Goal: Information Seeking & Learning: Find specific fact

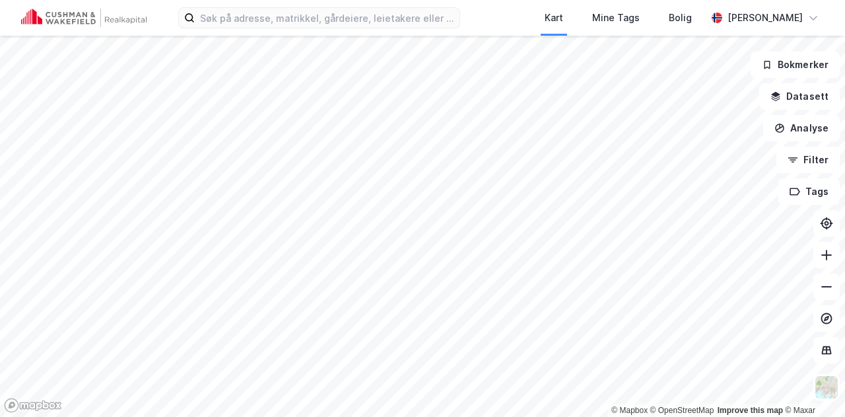
click at [342, 28] on div "Kart Mine Tags [PERSON_NAME] [PERSON_NAME]" at bounding box center [422, 18] width 845 height 36
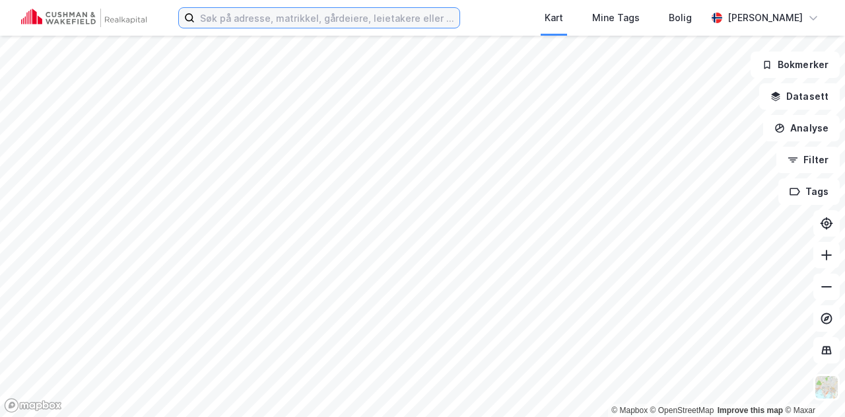
click at [341, 20] on input at bounding box center [327, 18] width 265 height 20
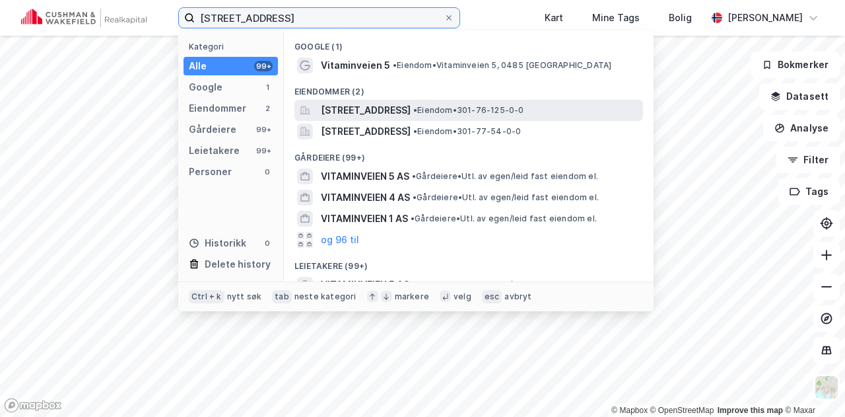
type input "[STREET_ADDRESS]"
click at [351, 107] on span "[STREET_ADDRESS]" at bounding box center [366, 110] width 90 height 16
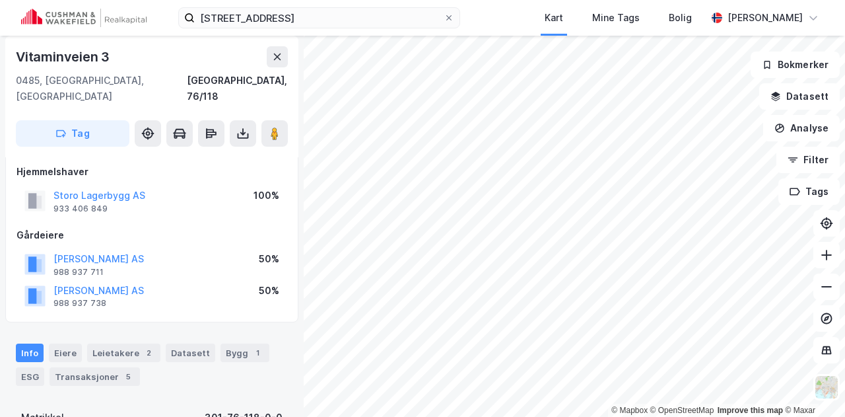
scroll to position [4, 0]
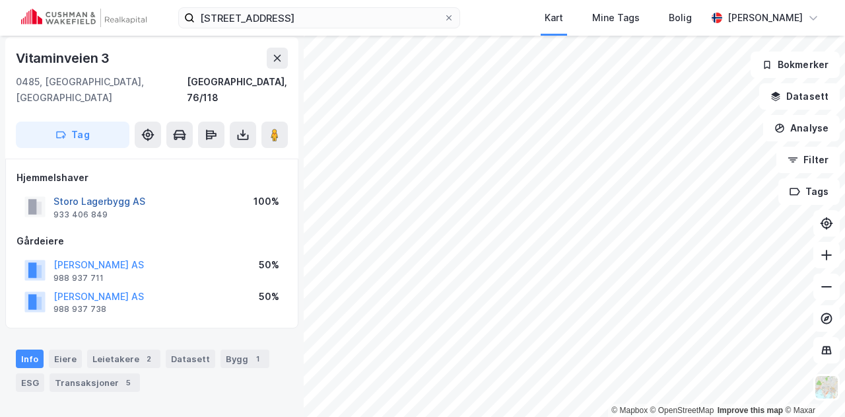
click at [0, 0] on button "Storo Lagerbygg AS" at bounding box center [0, 0] width 0 height 0
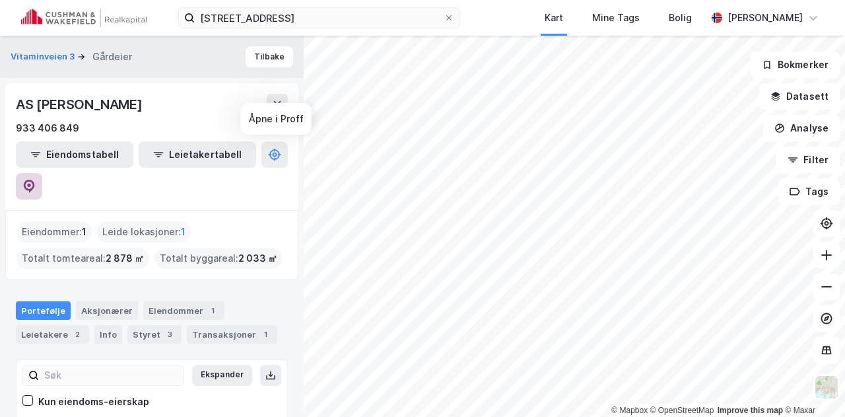
click at [35, 180] on icon at bounding box center [29, 186] width 11 height 13
